Goal: Information Seeking & Learning: Check status

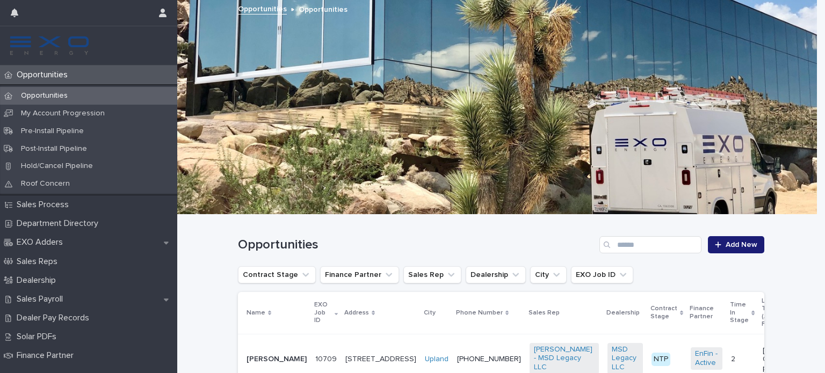
scroll to position [104, 0]
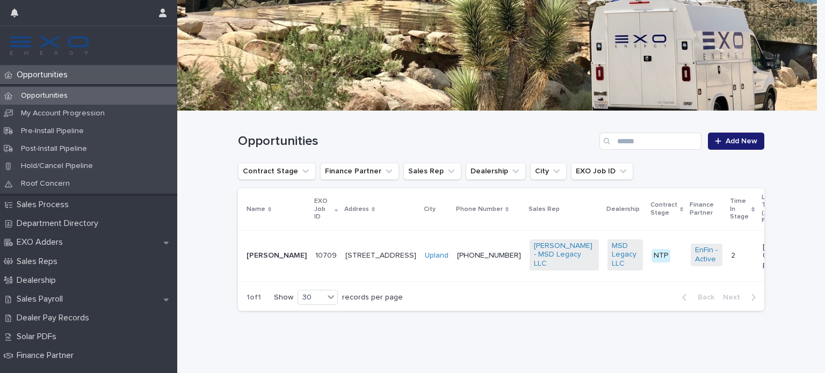
click at [460, 263] on td "[PHONE_NUMBER]" at bounding box center [489, 255] width 73 height 51
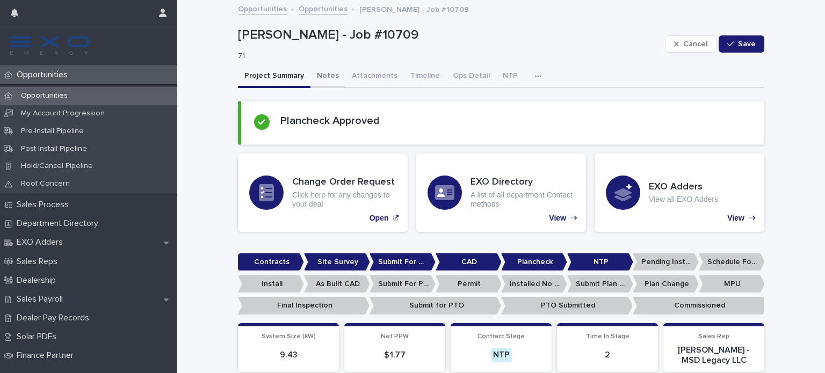
click at [320, 70] on button "Notes" at bounding box center [327, 77] width 35 height 23
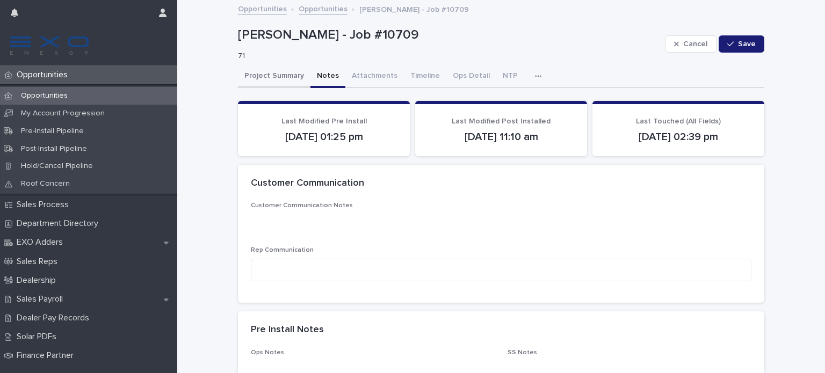
click at [279, 73] on button "Project Summary" at bounding box center [274, 77] width 73 height 23
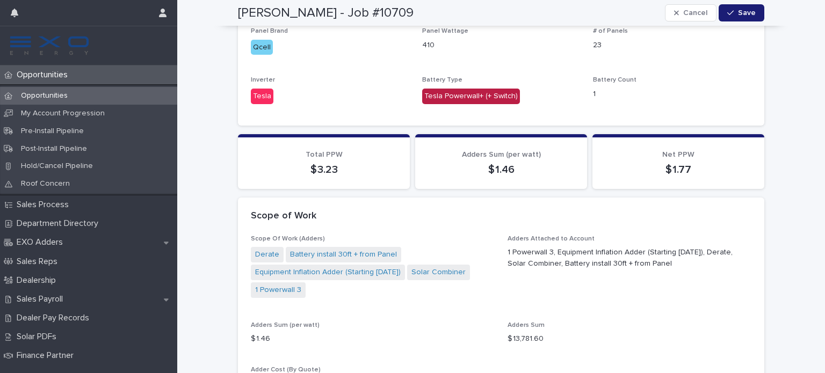
scroll to position [845, 0]
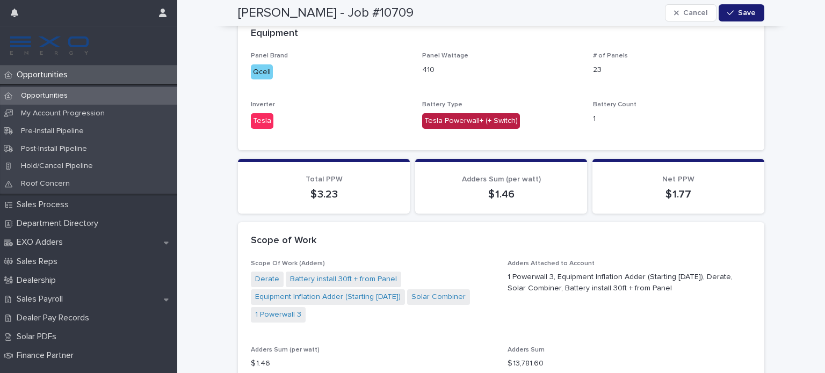
click at [324, 188] on p "$ 3.23" at bounding box center [324, 194] width 146 height 13
click at [326, 175] on p "Total PPW" at bounding box center [324, 179] width 146 height 9
